Goal: Transaction & Acquisition: Obtain resource

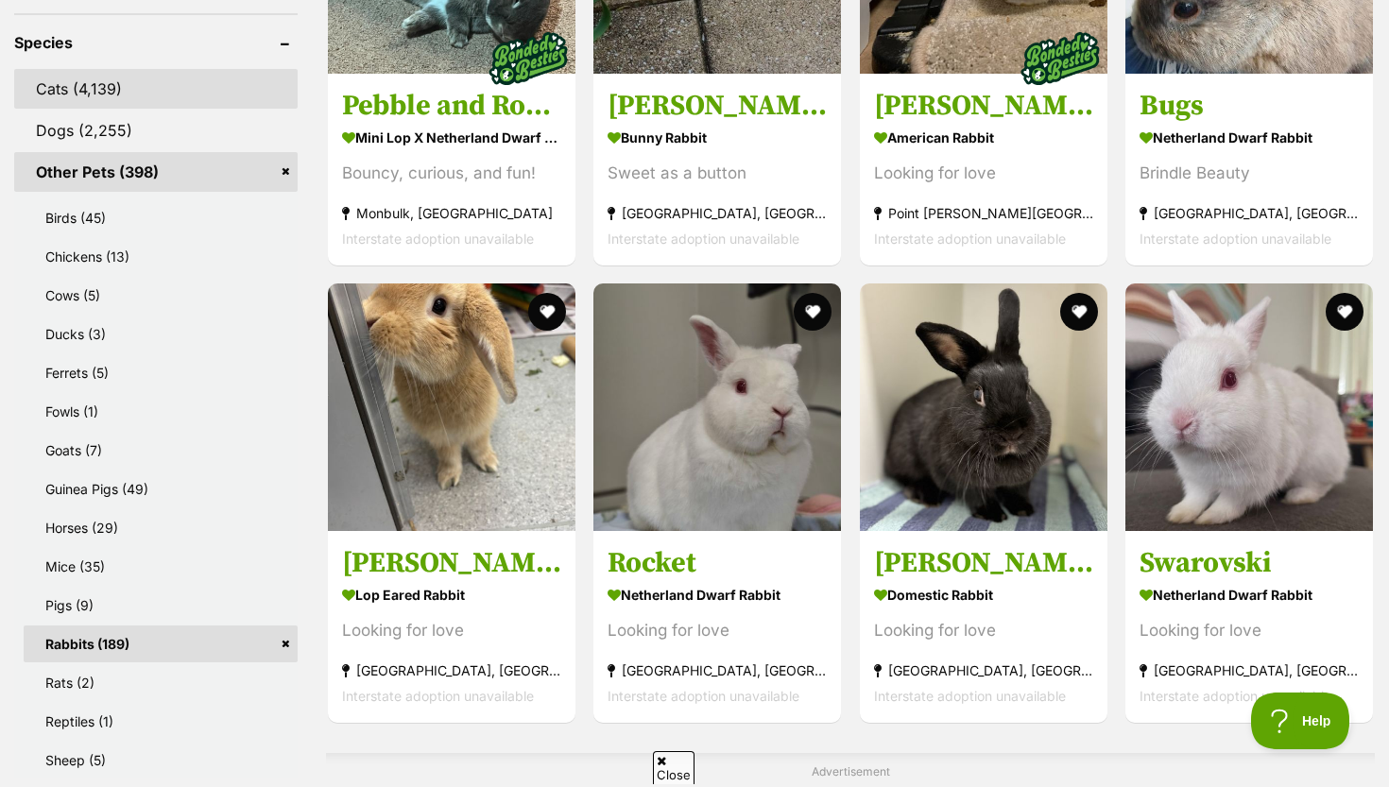
click at [126, 88] on link "Cats (4,139)" at bounding box center [155, 89] width 283 height 40
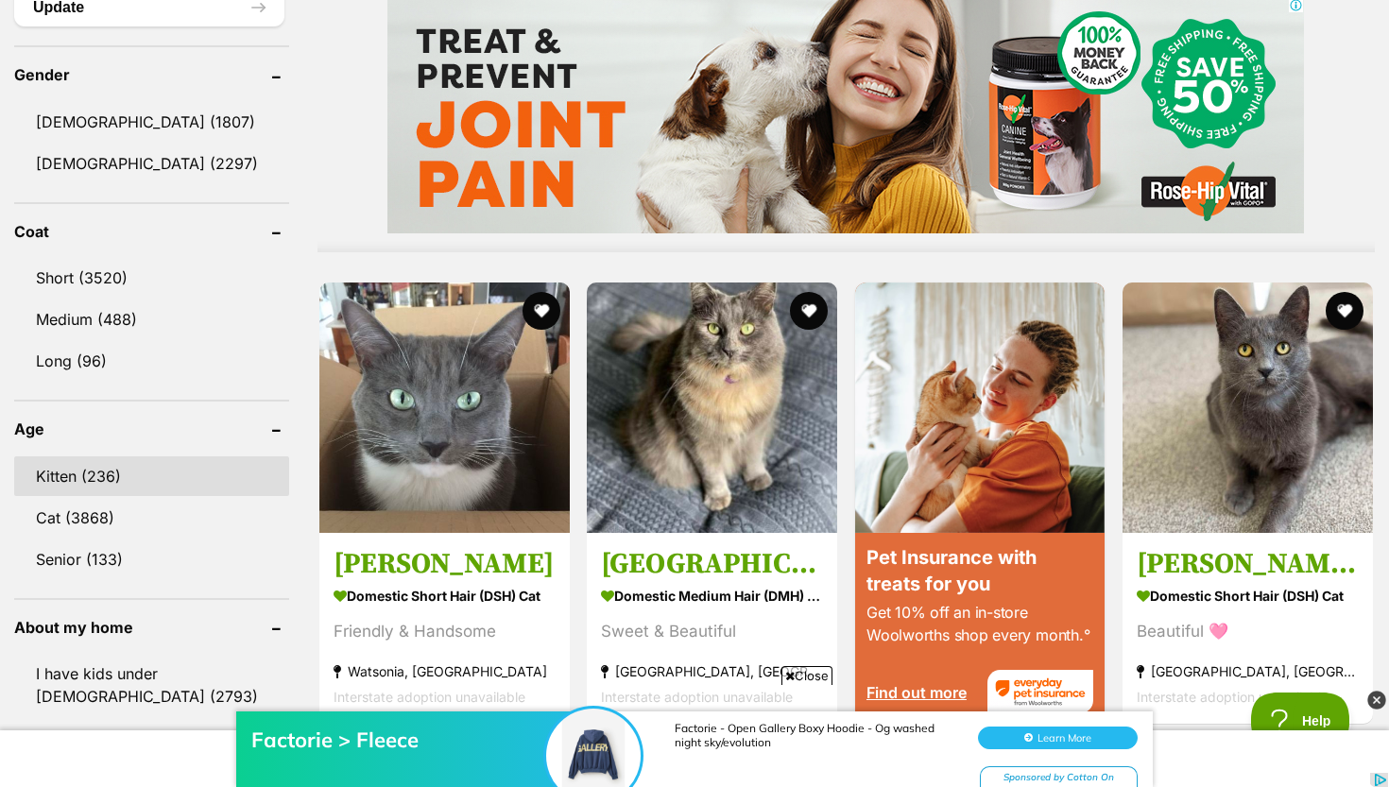
click at [137, 460] on link "Kitten (236)" at bounding box center [151, 476] width 275 height 40
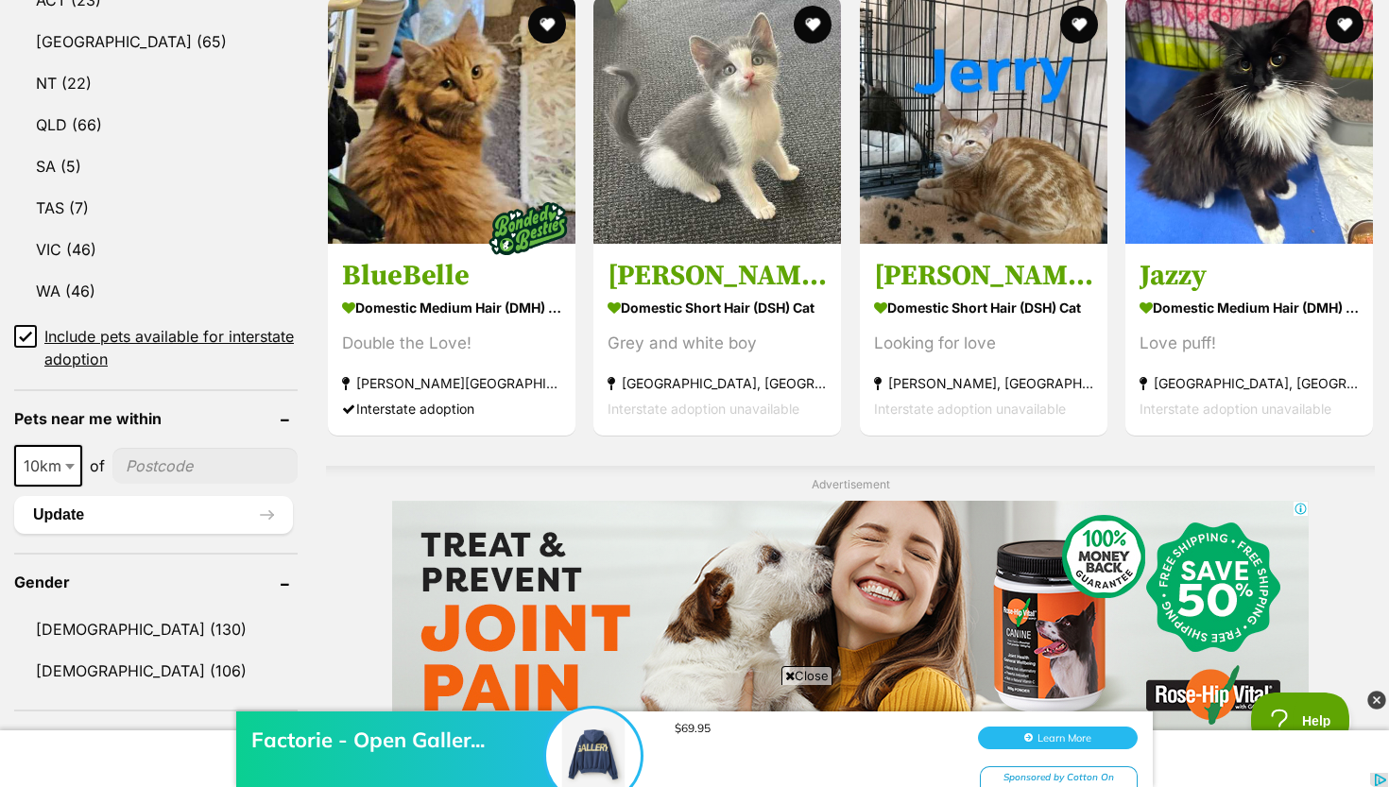
click at [135, 463] on input"] "postcode" at bounding box center [204, 466] width 185 height 36
type input"] "3064"
click at [178, 508] on button "Update" at bounding box center [153, 515] width 279 height 38
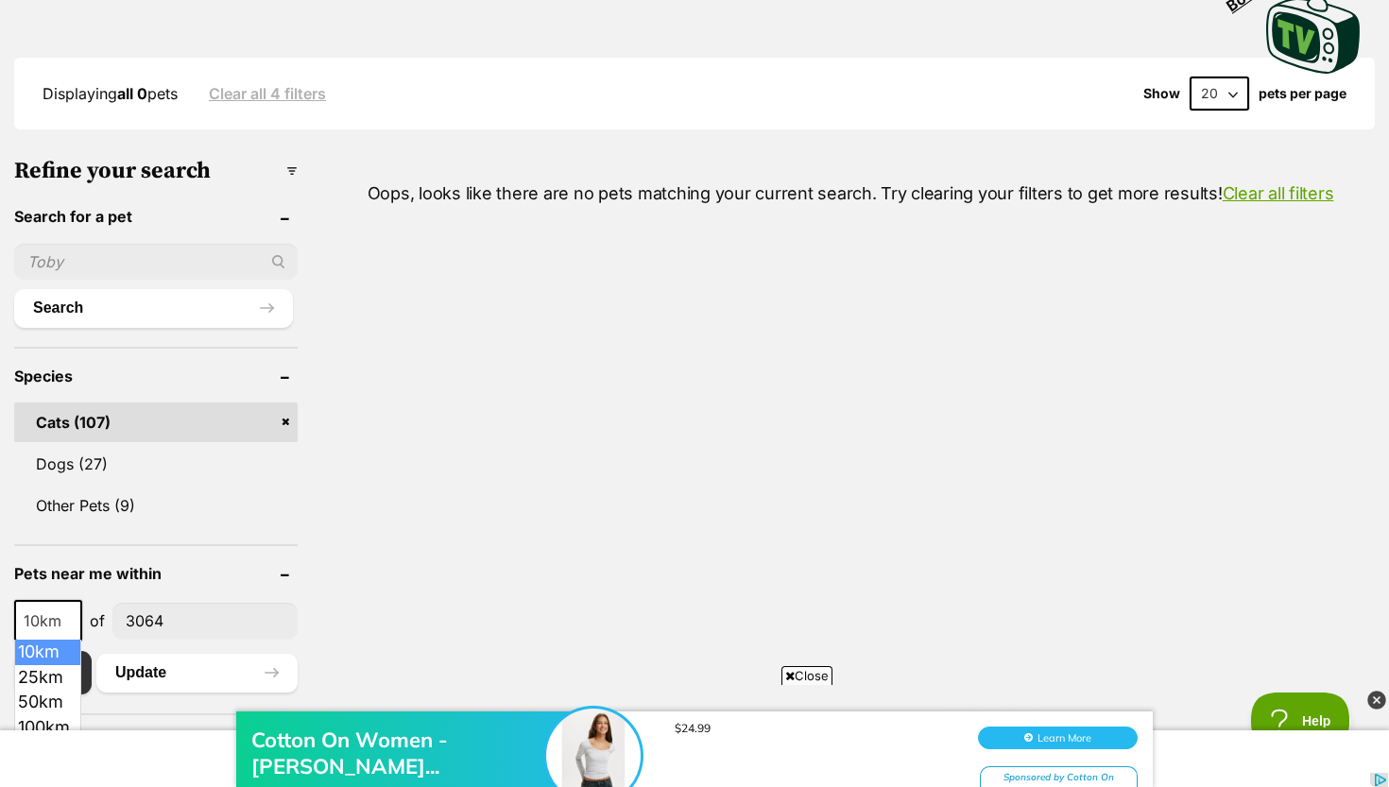
click at [62, 625] on span at bounding box center [71, 621] width 19 height 42
click at [60, 681] on div "Cotton On Women - Sund... $24.99 Learn More Sponsored by Cotton On" at bounding box center [694, 730] width 1389 height 113
click at [56, 674] on div "Cotton On Women - Sund... $24.99 Learn More Sponsored by Cotton On" at bounding box center [694, 730] width 1389 height 113
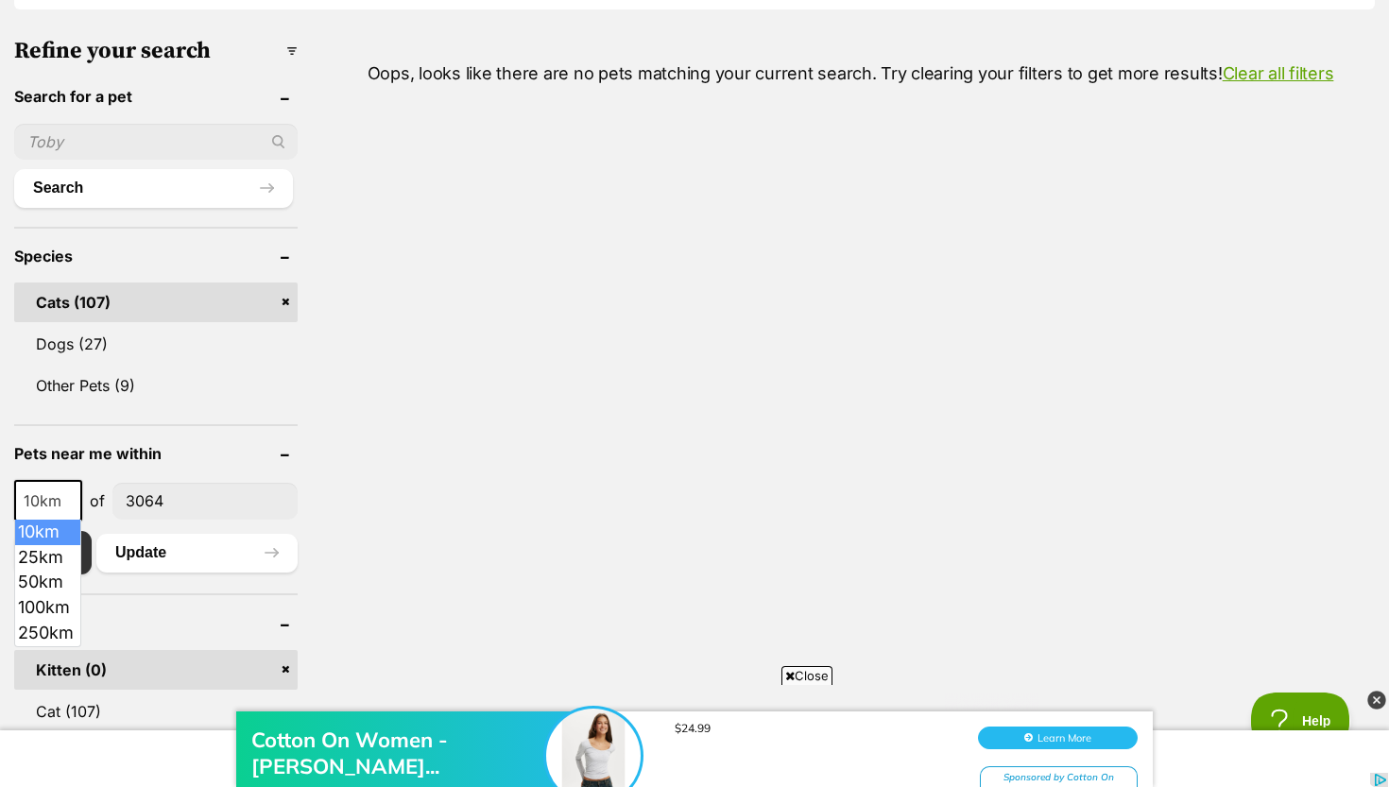
scroll to position [588, 0]
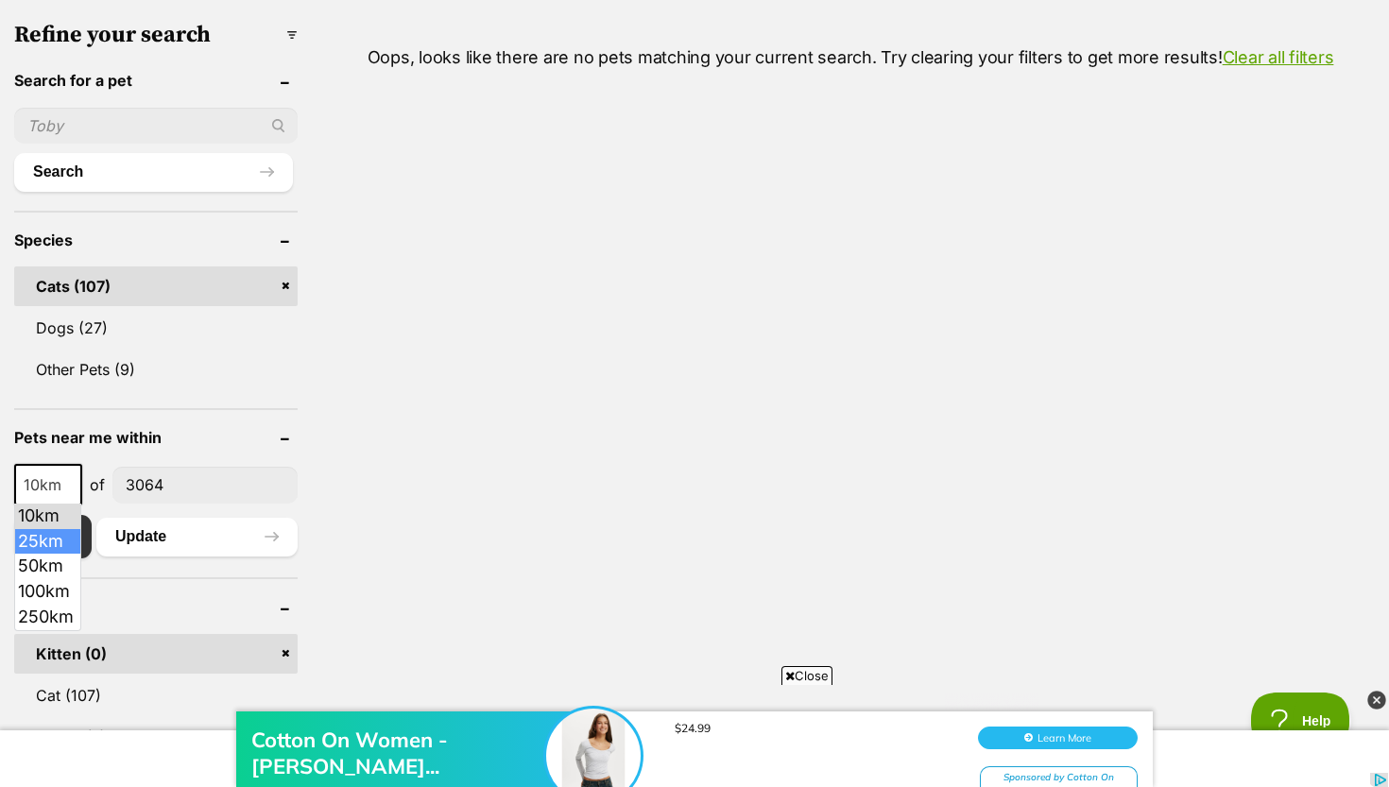
select select "25"
click at [158, 538] on button "Update" at bounding box center [196, 537] width 201 height 38
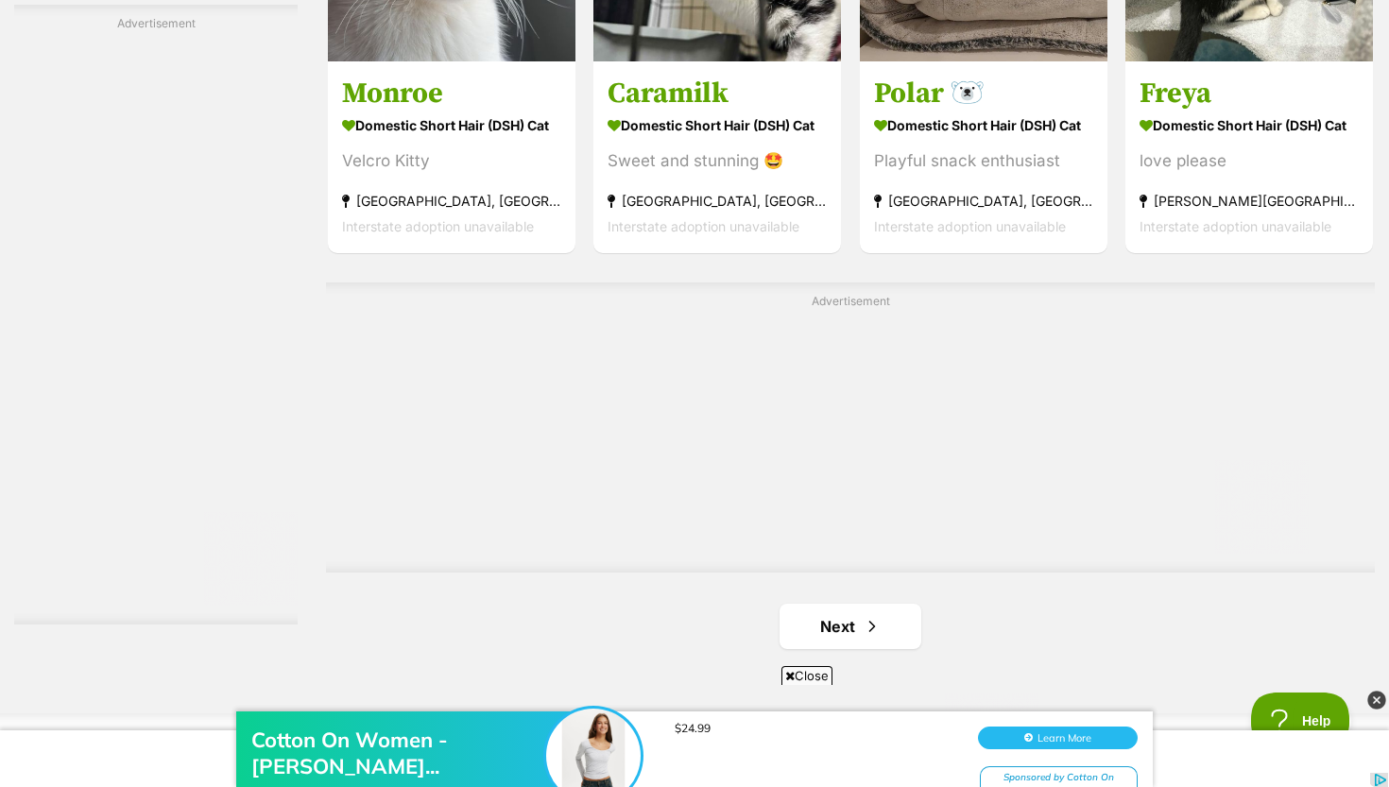
scroll to position [3224, 0]
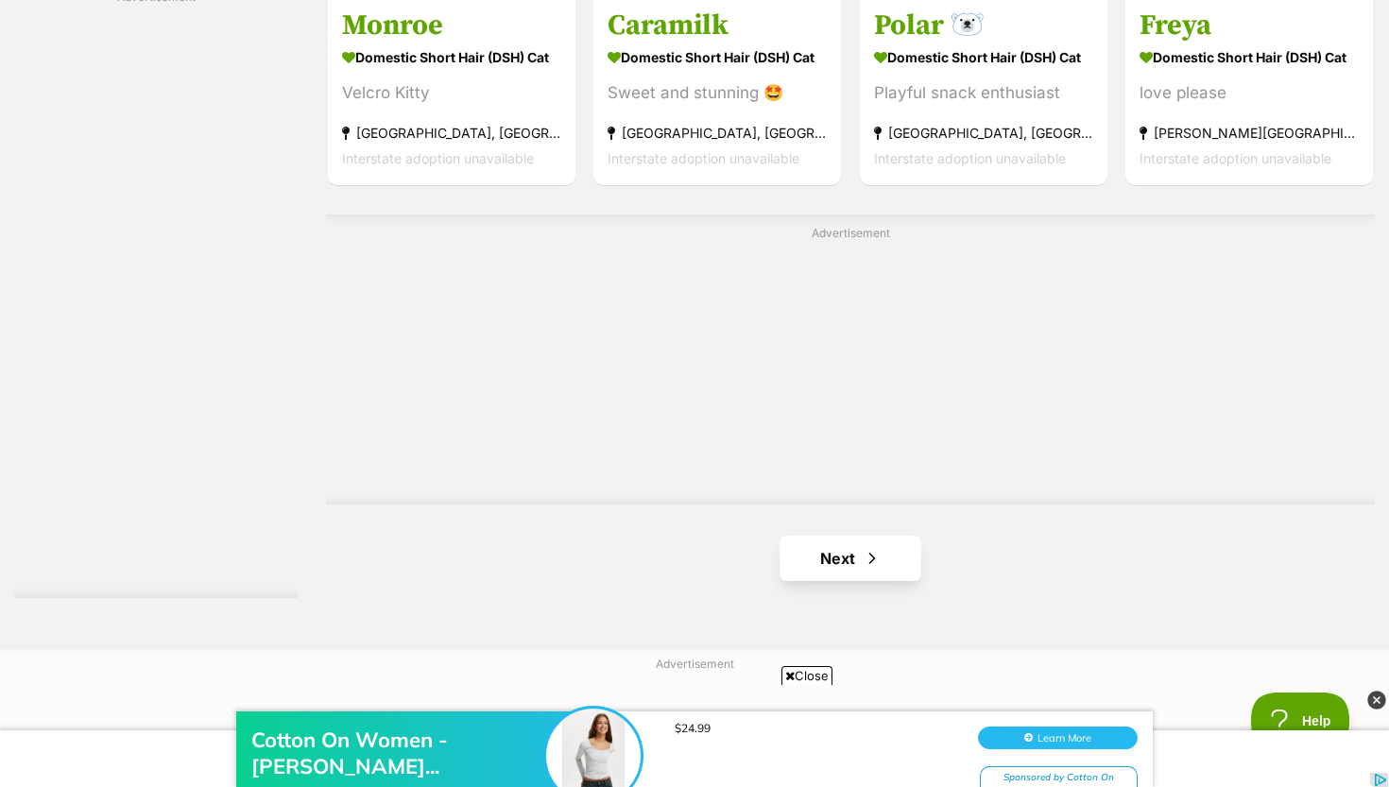
click at [854, 548] on link "Next" at bounding box center [851, 558] width 142 height 45
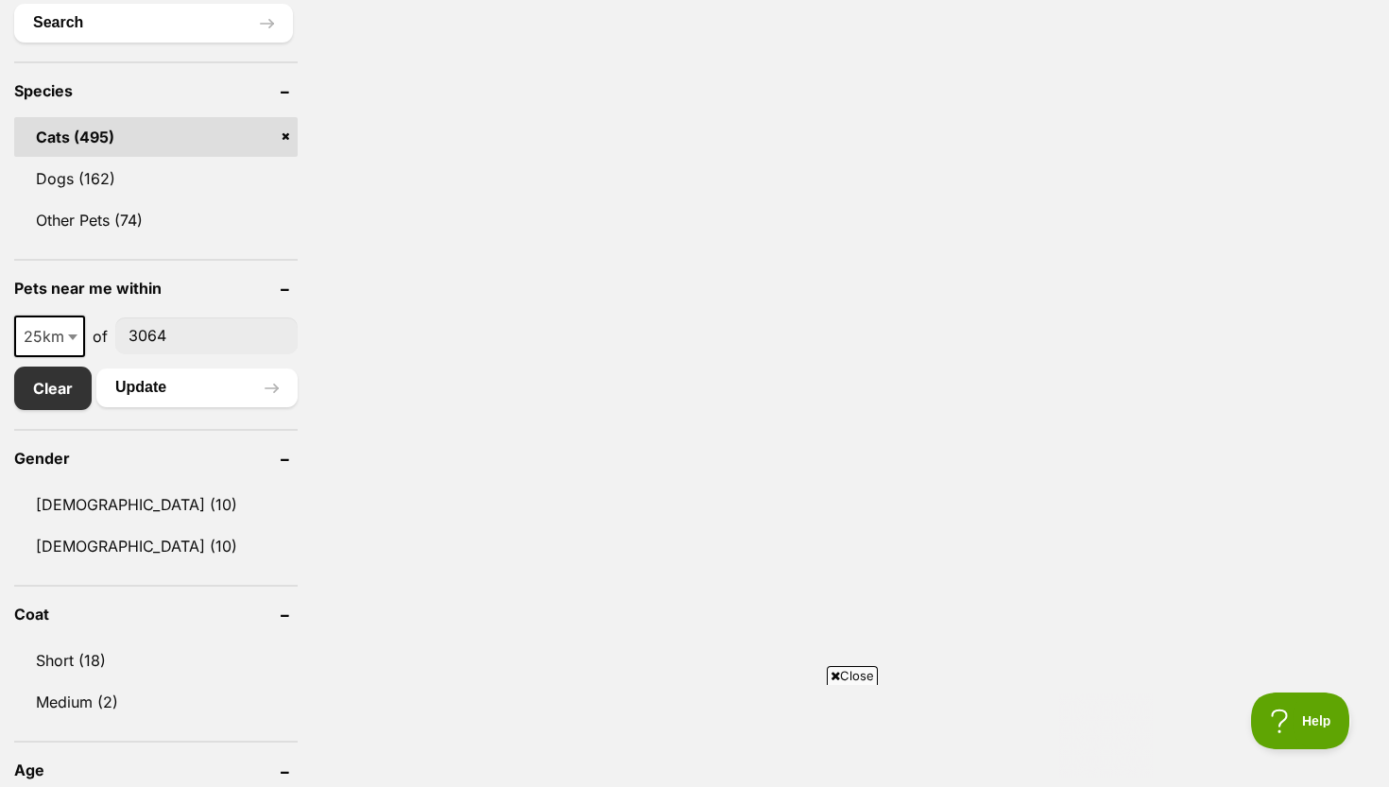
scroll to position [664, 0]
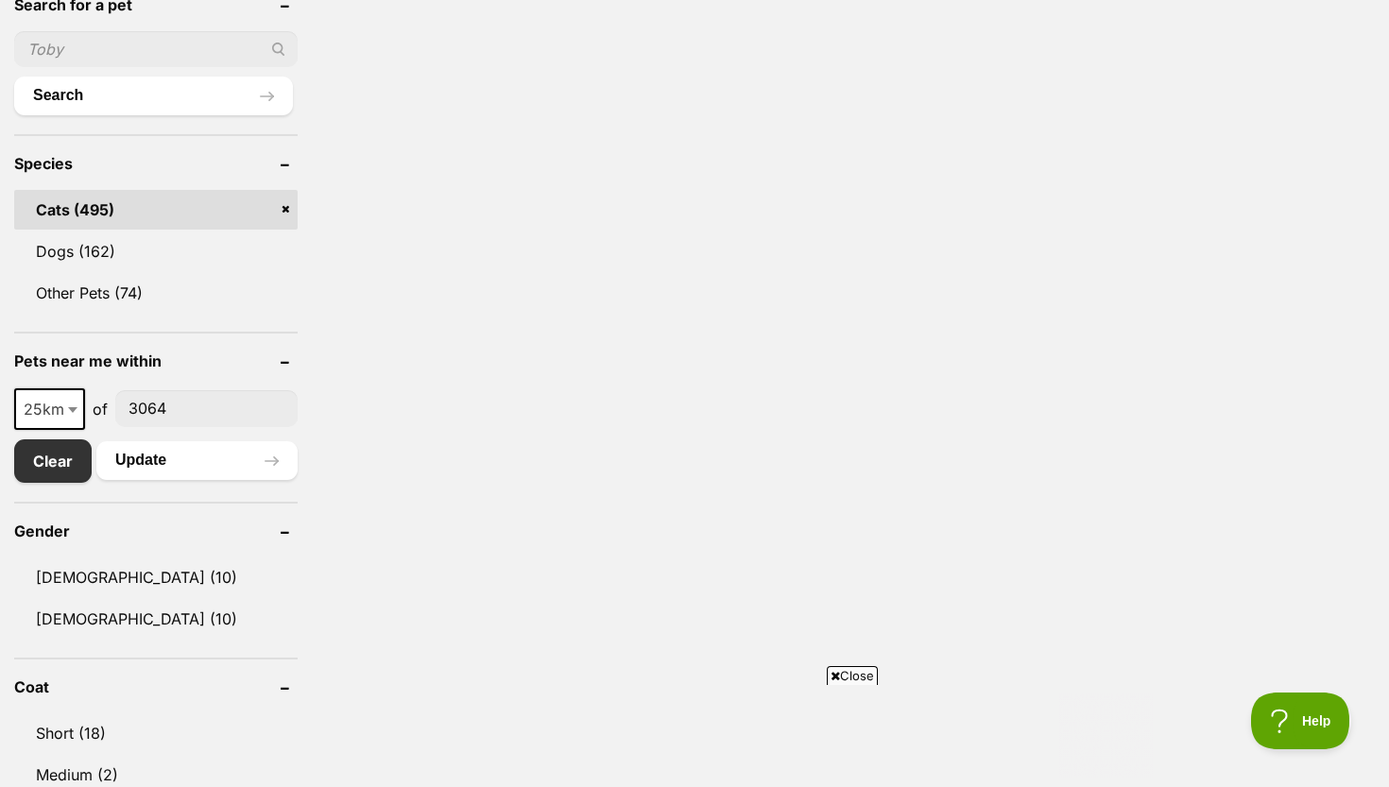
click at [65, 411] on span at bounding box center [74, 409] width 19 height 42
select select "50"
click at [247, 475] on button "Update" at bounding box center [196, 460] width 201 height 38
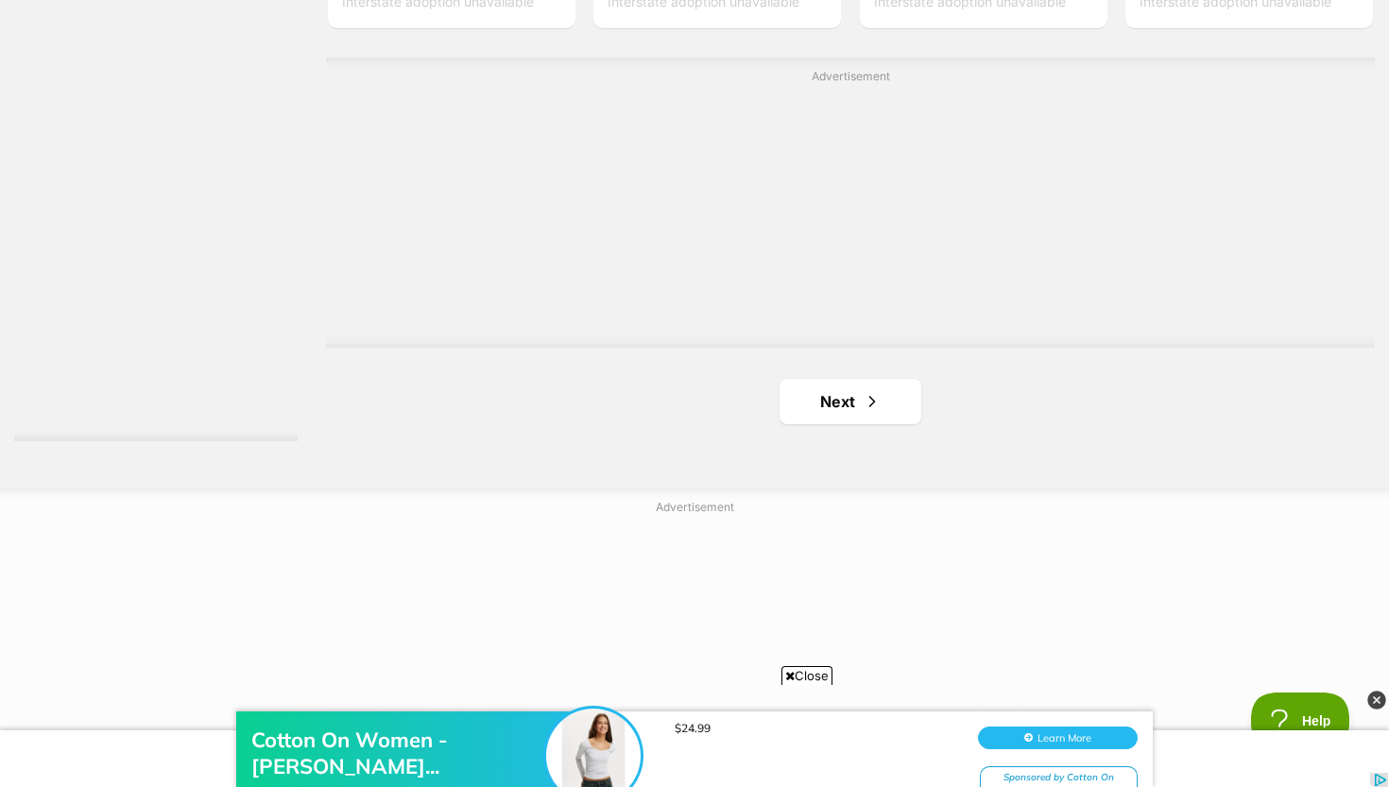
scroll to position [3411, 0]
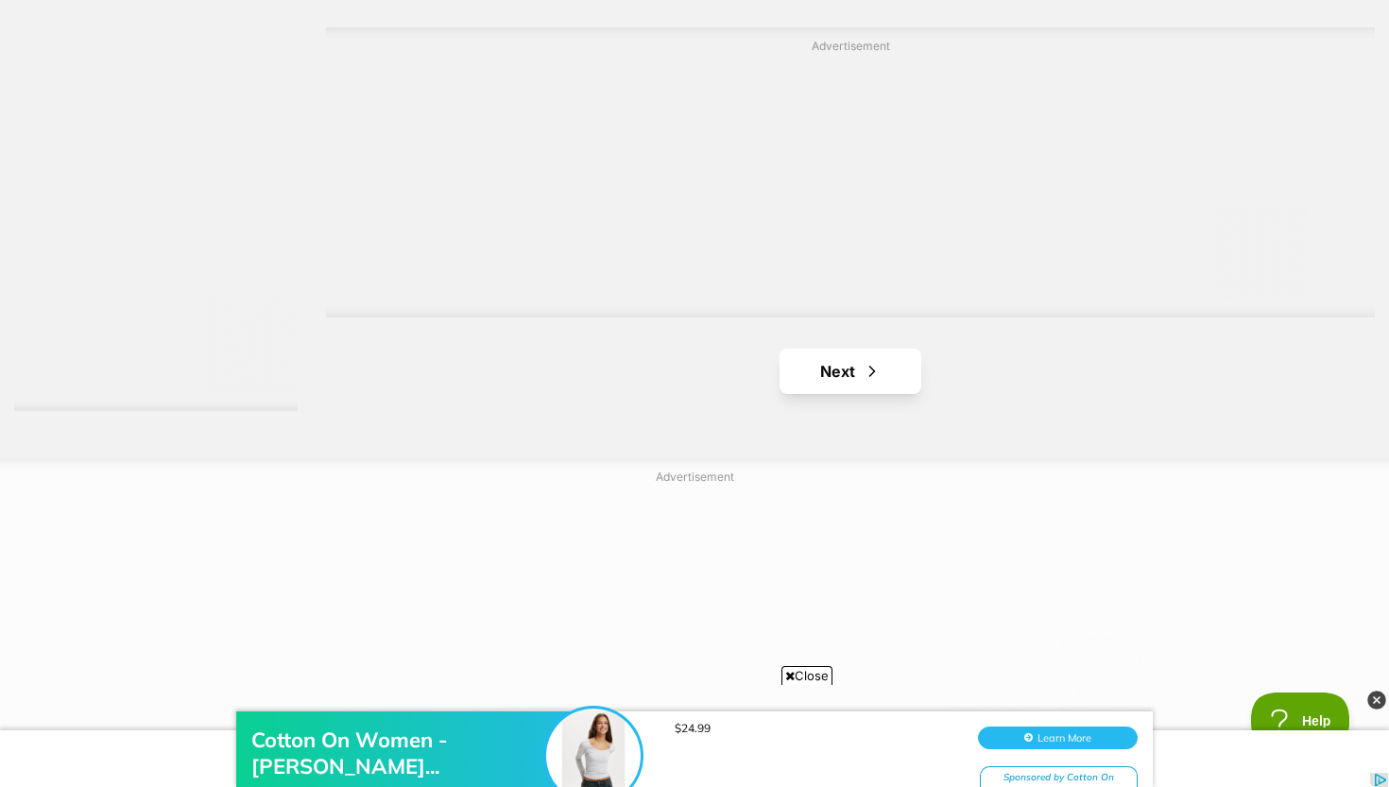
click at [861, 362] on link "Next" at bounding box center [851, 371] width 142 height 45
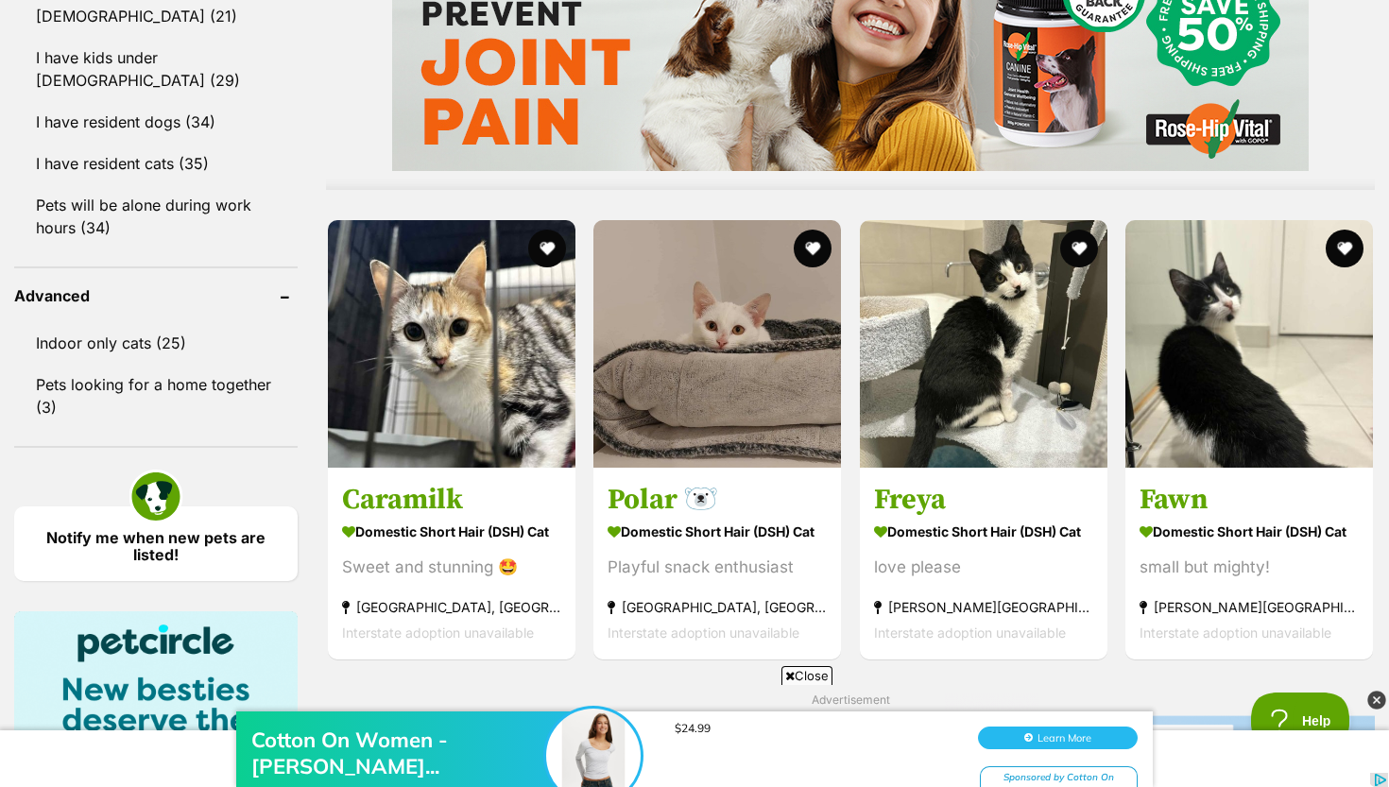
scroll to position [1825, 0]
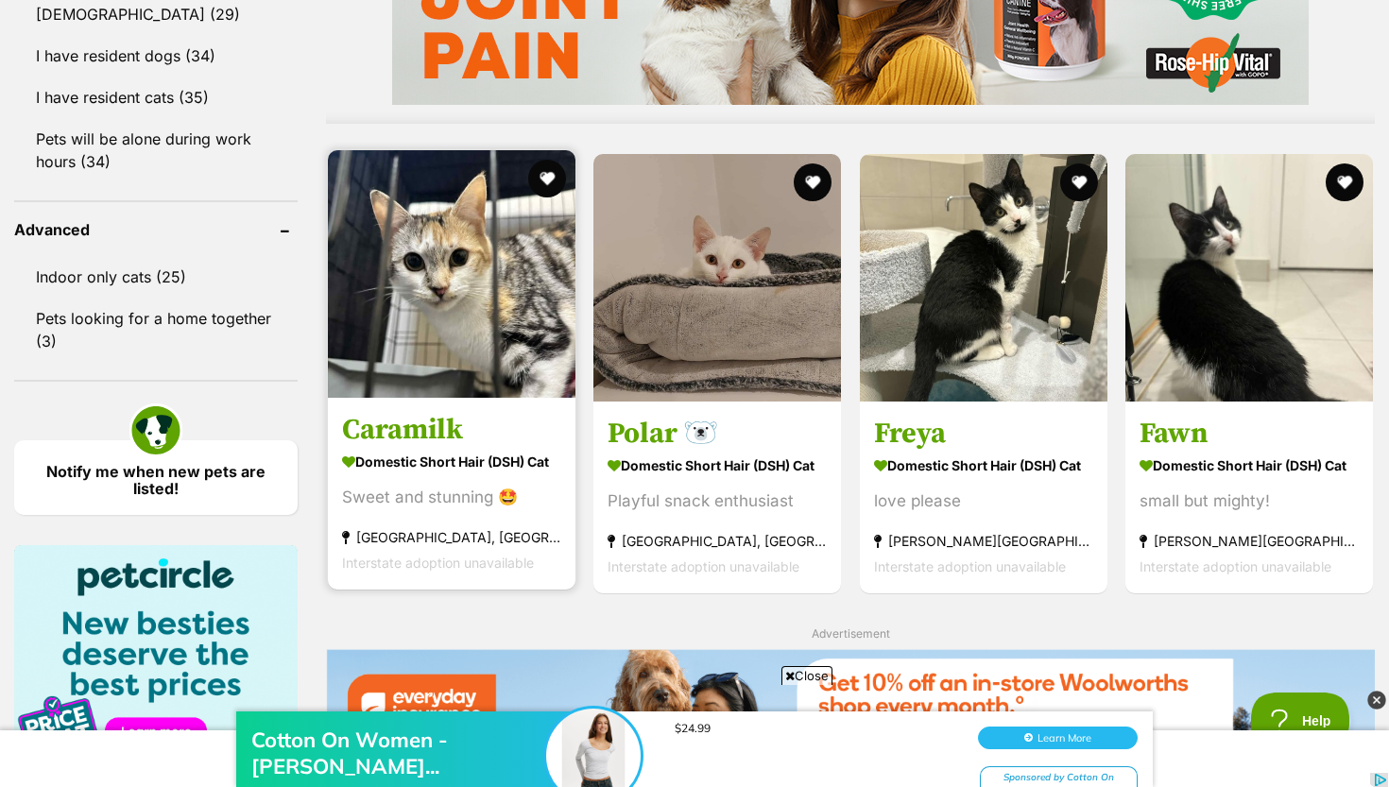
click at [511, 399] on article "1143244 Caramilk Domestic Short Hair (DSH) Cat Sweet and stunning 🤩 Essendon No…" at bounding box center [451, 369] width 251 height 443
click at [497, 320] on img at bounding box center [452, 274] width 248 height 248
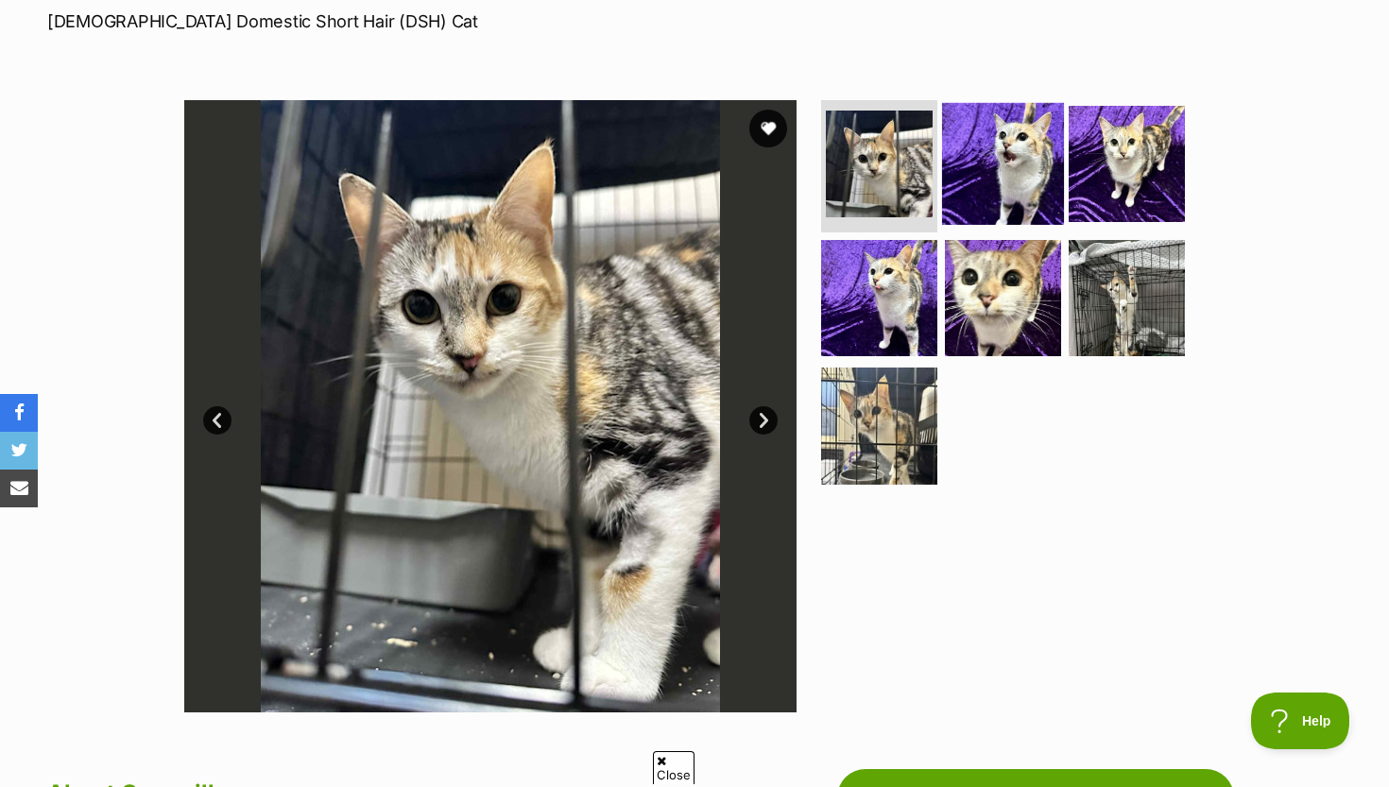
click at [1016, 165] on img at bounding box center [1003, 164] width 122 height 122
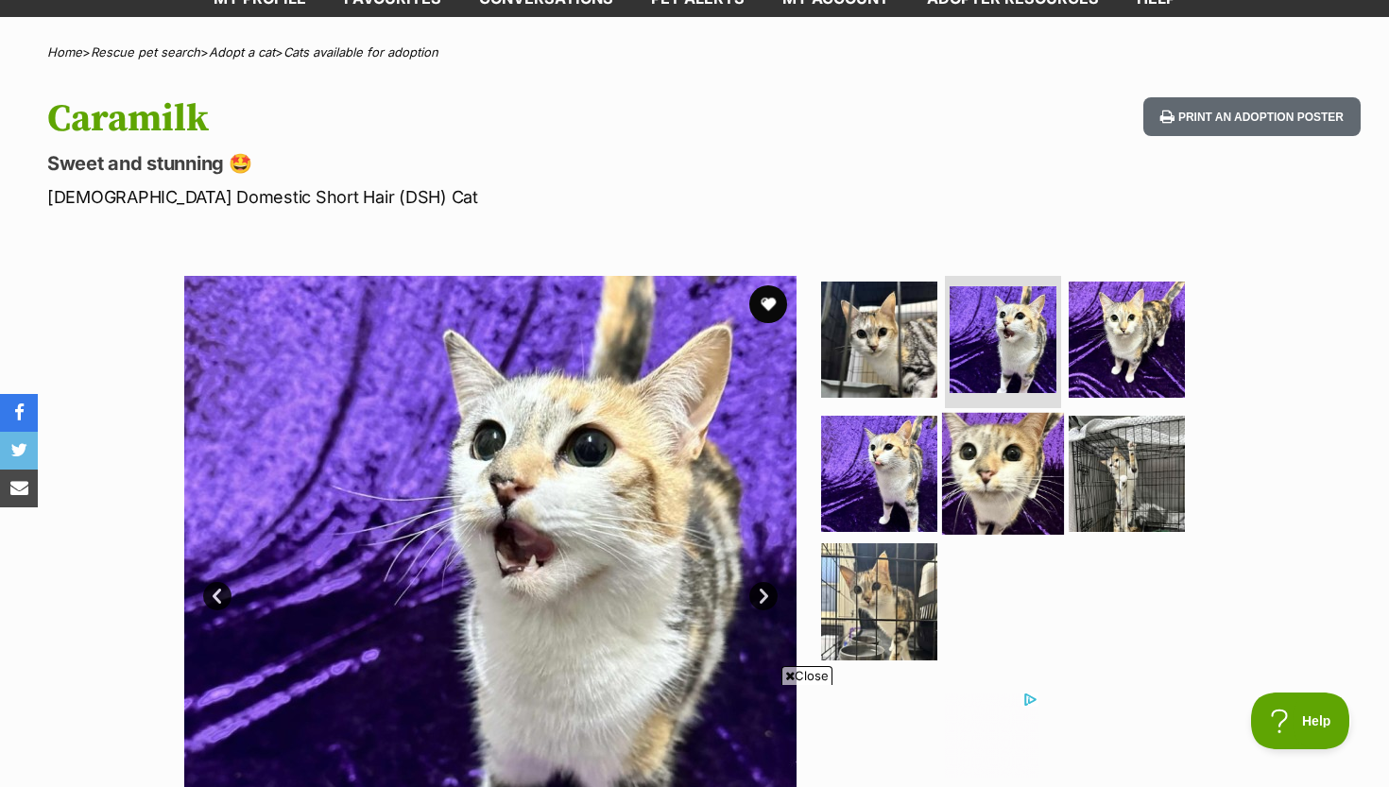
scroll to position [119, 0]
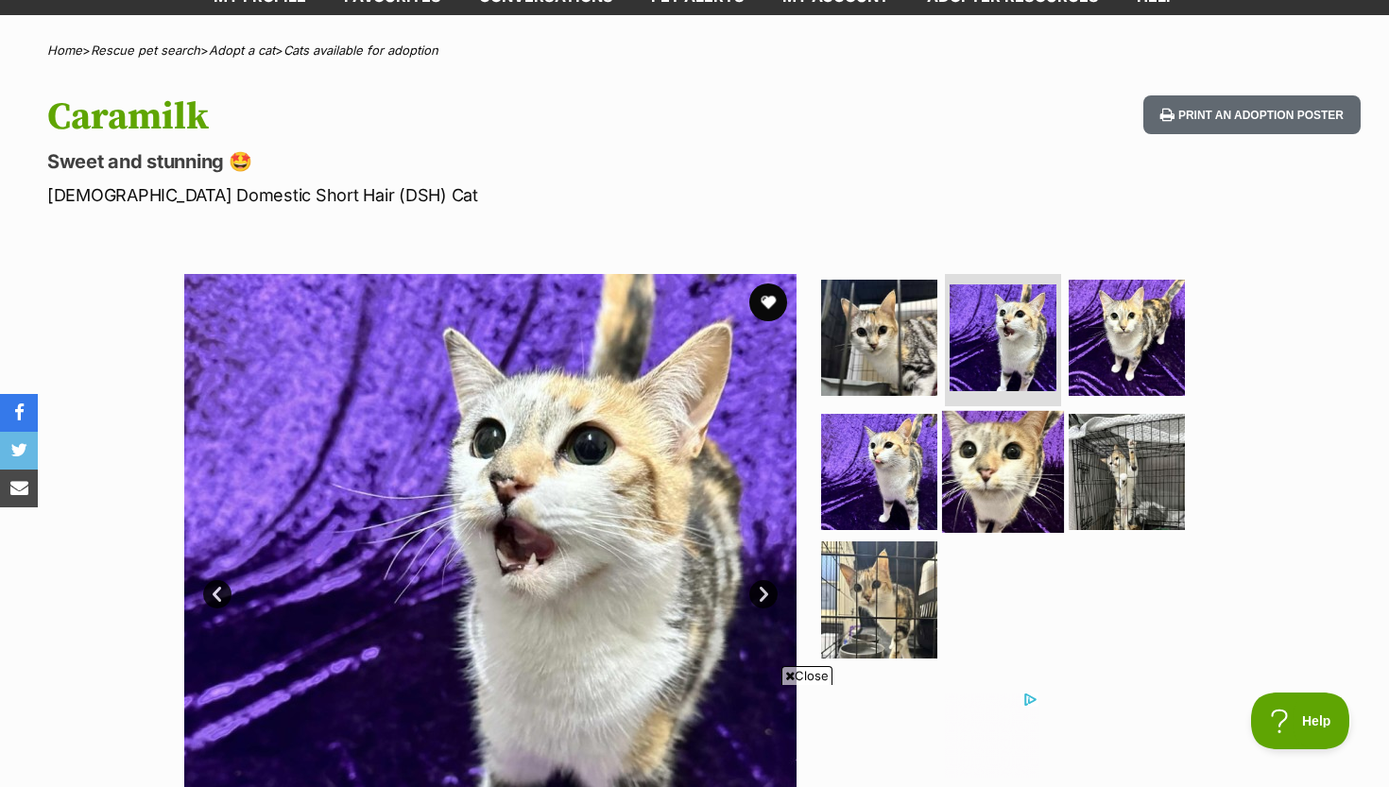
click at [970, 471] on img at bounding box center [1003, 471] width 122 height 122
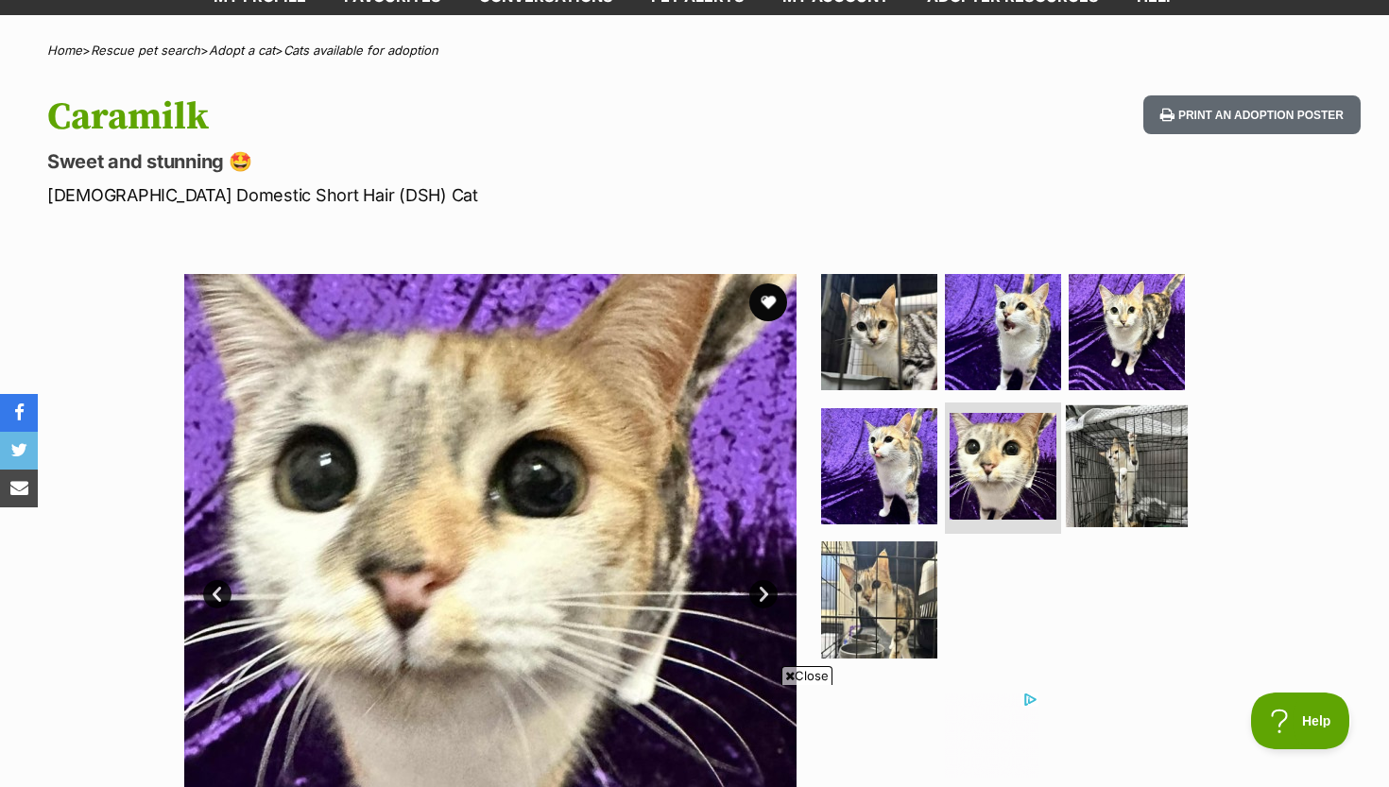
click at [1100, 467] on img at bounding box center [1127, 465] width 122 height 122
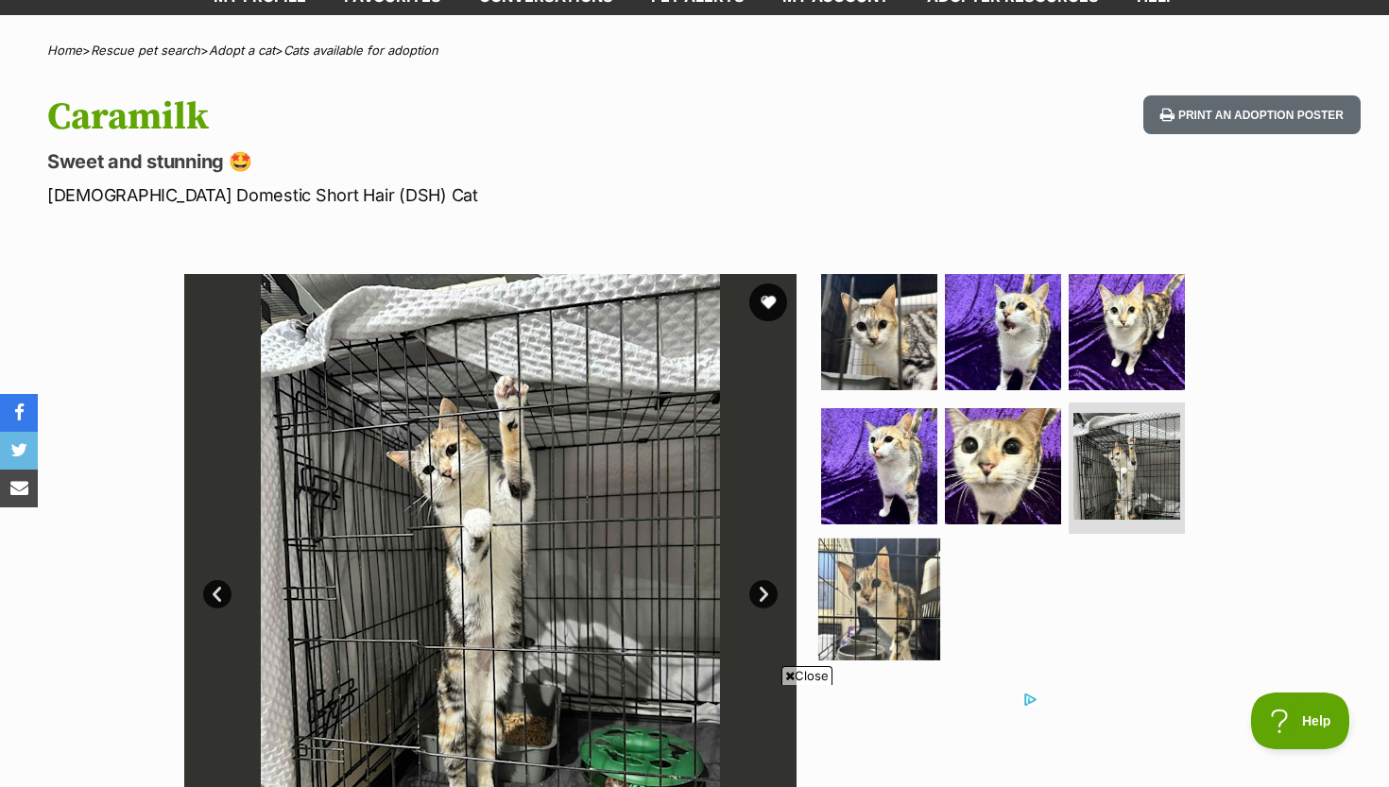
click at [852, 608] on img at bounding box center [879, 600] width 122 height 122
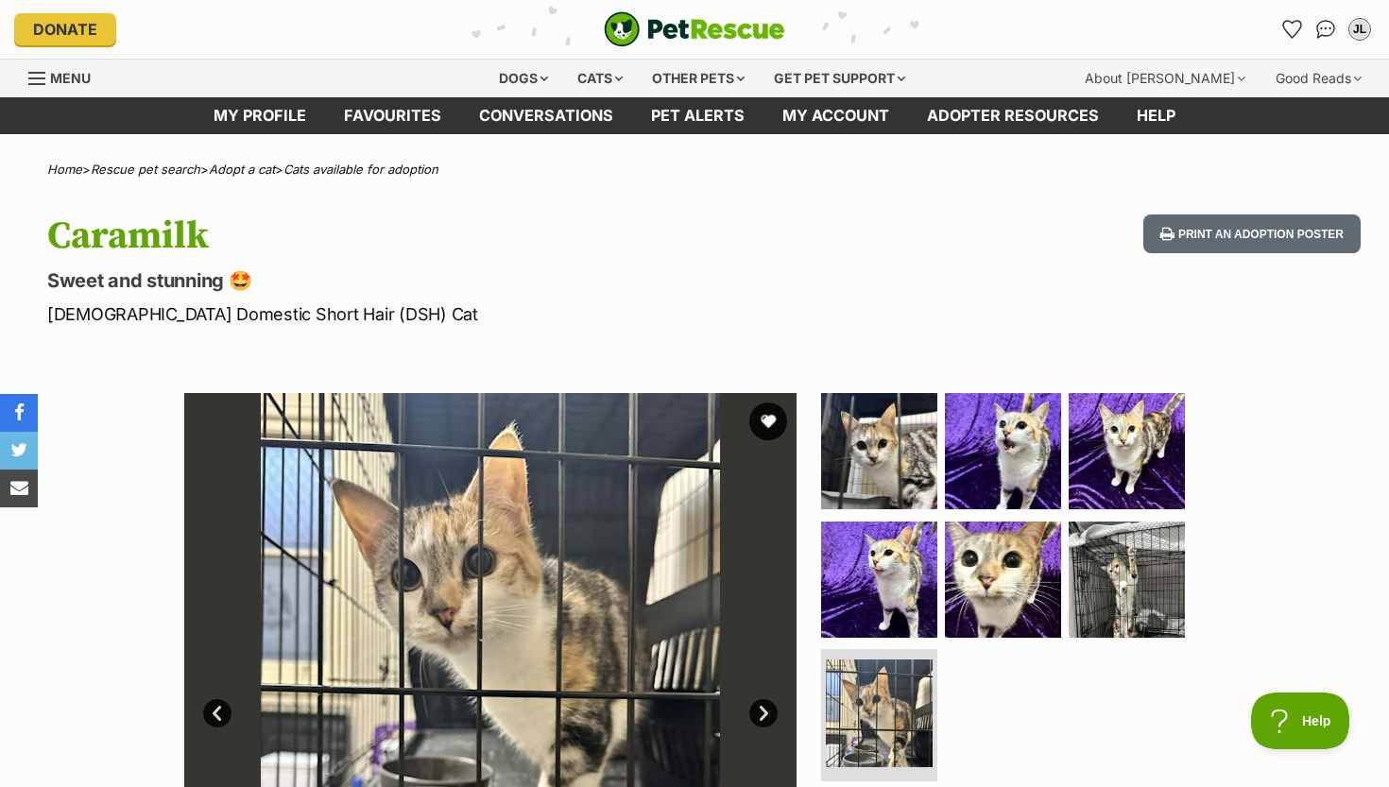
scroll to position [0, 0]
